Goal: Book appointment/travel/reservation

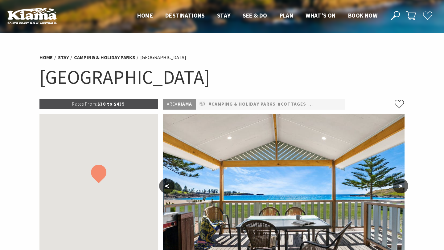
select select "3"
select select "2"
select select "3"
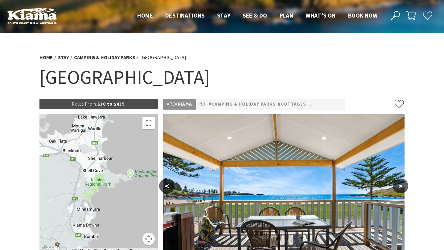
drag, startPoint x: 133, startPoint y: 161, endPoint x: 122, endPoint y: 250, distance: 89.4
click at [122, 250] on div "Map Data Map data ©2025 Google Map data ©2025 Google 2 km Click to toggle betwe…" at bounding box center [98, 183] width 118 height 139
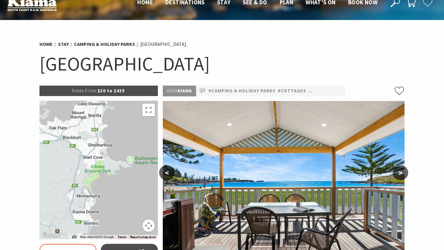
scroll to position [14, 0]
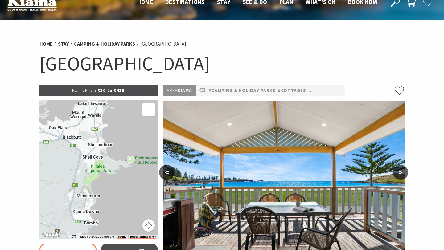
click at [120, 44] on link "Camping & Holiday Parks" at bounding box center [104, 44] width 61 height 6
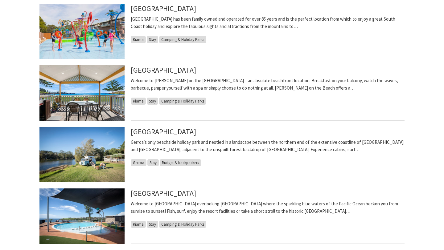
scroll to position [311, 0]
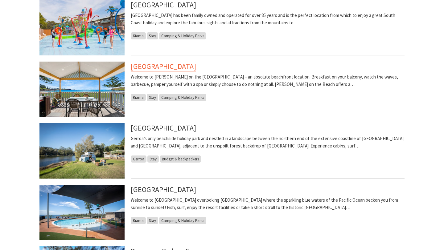
click at [188, 67] on link "[GEOGRAPHIC_DATA]" at bounding box center [163, 67] width 65 height 10
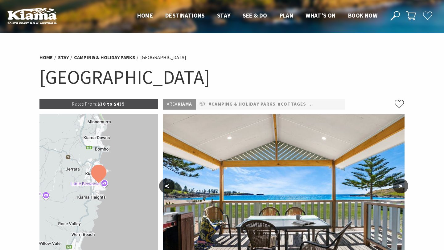
select select "3"
select select "2"
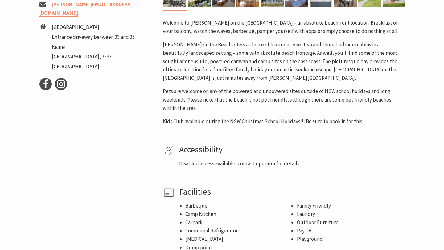
scroll to position [295, 0]
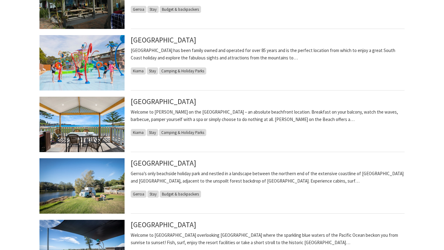
scroll to position [276, 0]
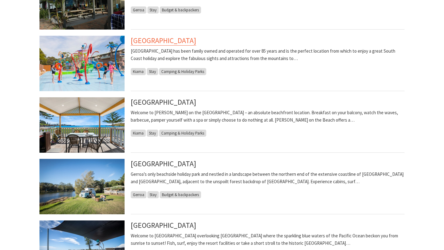
click at [196, 43] on link "[GEOGRAPHIC_DATA]" at bounding box center [163, 41] width 65 height 10
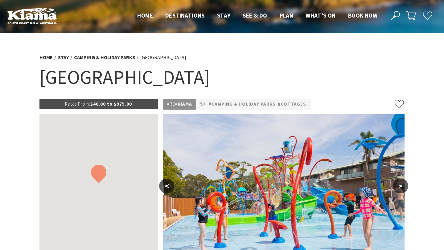
select select "3"
select select "2"
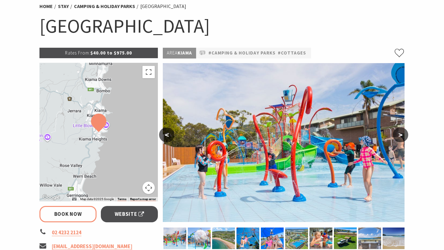
scroll to position [53, 0]
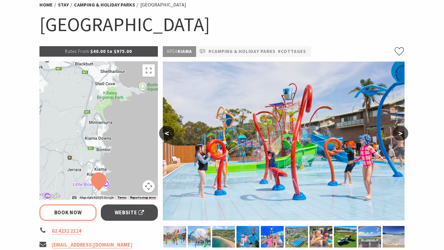
drag, startPoint x: 129, startPoint y: 90, endPoint x: 129, endPoint y: 151, distance: 61.0
click at [129, 151] on div at bounding box center [98, 130] width 118 height 139
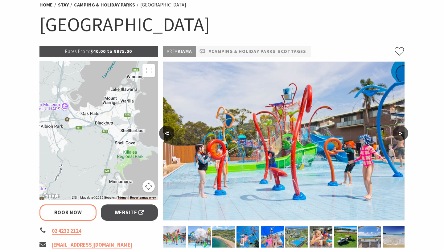
drag, startPoint x: 129, startPoint y: 113, endPoint x: 148, endPoint y: 172, distance: 62.1
click at [148, 172] on div at bounding box center [98, 130] width 118 height 139
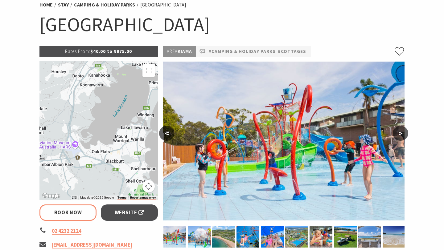
drag, startPoint x: 149, startPoint y: 107, endPoint x: 172, endPoint y: 139, distance: 39.3
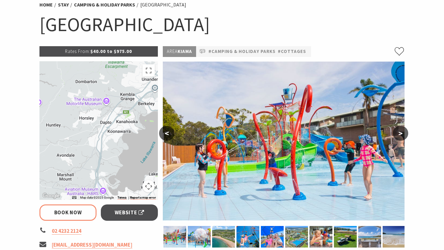
drag, startPoint x: 121, startPoint y: 101, endPoint x: 139, endPoint y: 156, distance: 57.6
click at [139, 156] on div at bounding box center [98, 130] width 118 height 139
click at [109, 6] on link "Camping & Holiday Parks" at bounding box center [104, 5] width 61 height 6
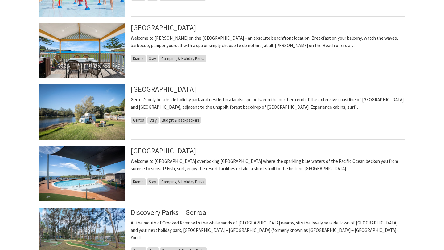
scroll to position [351, 0]
